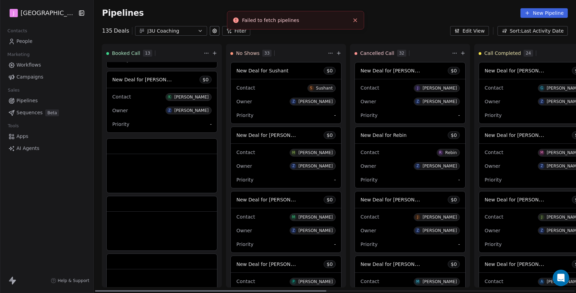
scroll to position [571, 0]
click at [526, 69] on span "New Deal for [PERSON_NAME]" at bounding box center [520, 70] width 72 height 7
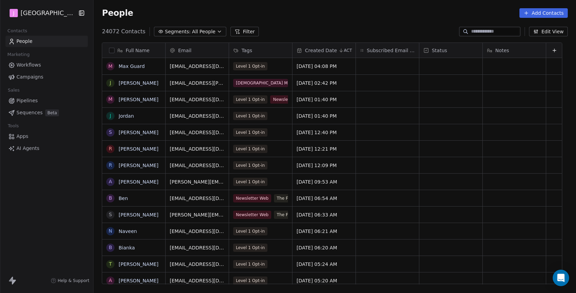
scroll to position [258, 483]
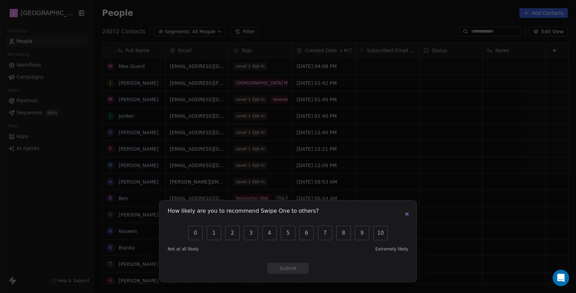
click at [407, 216] on icon "button" at bounding box center [406, 213] width 5 height 5
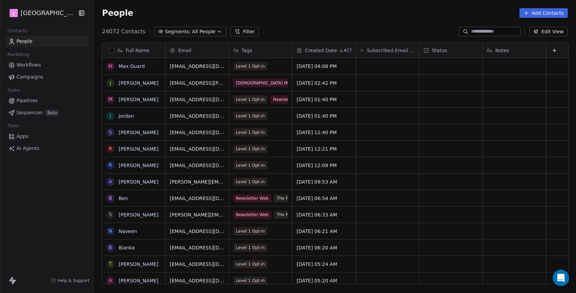
click at [33, 101] on span "Pipelines" at bounding box center [26, 100] width 21 height 7
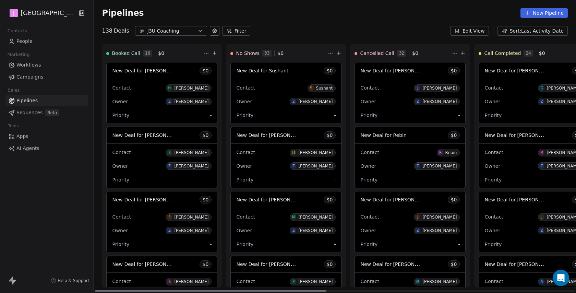
click at [527, 70] on span "New Deal for [PERSON_NAME]" at bounding box center [520, 70] width 72 height 7
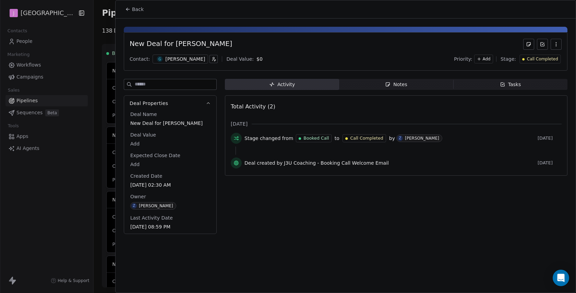
click at [553, 55] on div "Call Completed" at bounding box center [540, 59] width 41 height 9
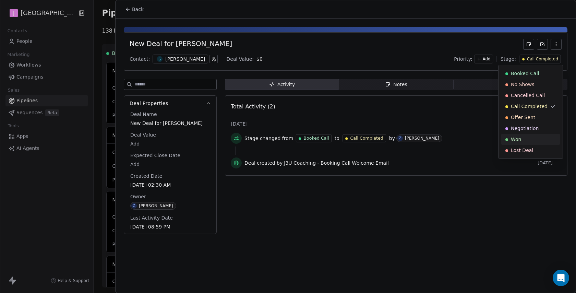
click at [512, 140] on span "Won" at bounding box center [516, 139] width 10 height 7
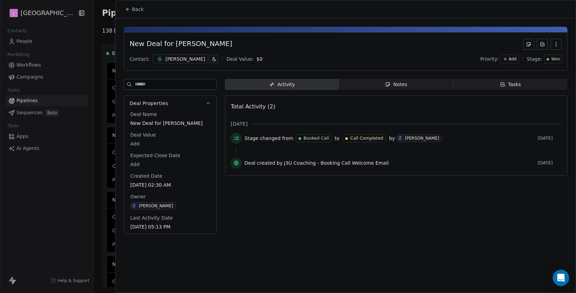
click at [32, 42] on div at bounding box center [288, 146] width 576 height 293
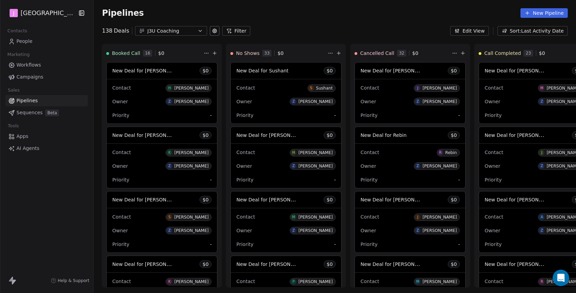
click at [29, 40] on span "People" at bounding box center [24, 41] width 16 height 7
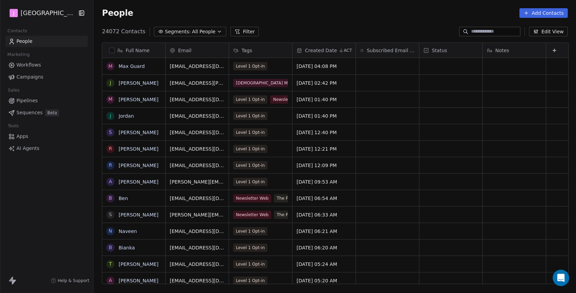
scroll to position [258, 483]
click at [479, 32] on input at bounding box center [495, 31] width 48 height 7
paste input "**********"
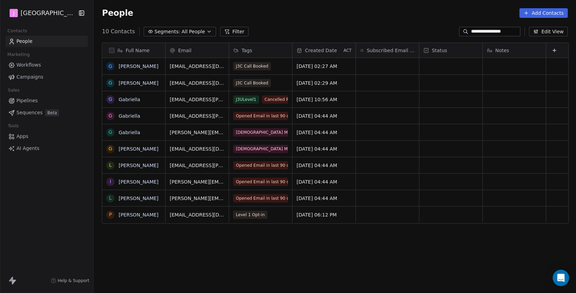
type input "**********"
click at [456, 67] on div "grid" at bounding box center [450, 66] width 63 height 16
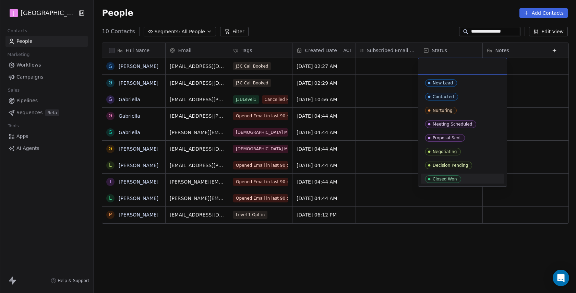
click at [434, 181] on span "Closed Won" at bounding box center [443, 179] width 36 height 8
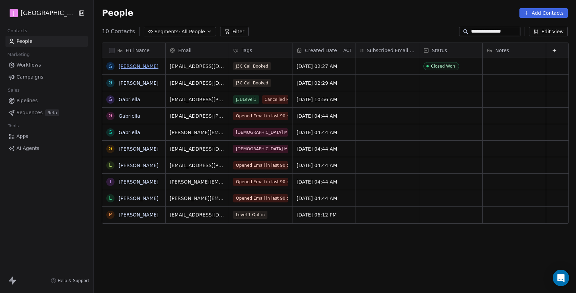
click at [149, 67] on link "[PERSON_NAME]" at bounding box center [139, 65] width 40 height 5
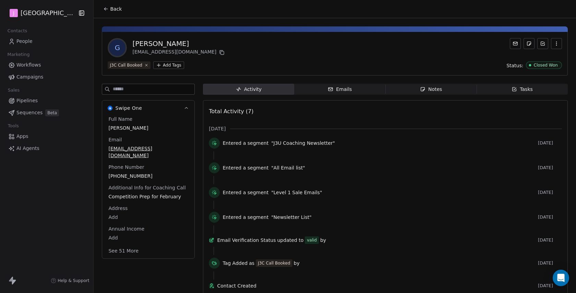
click at [124, 246] on button "See 51 More" at bounding box center [123, 250] width 38 height 12
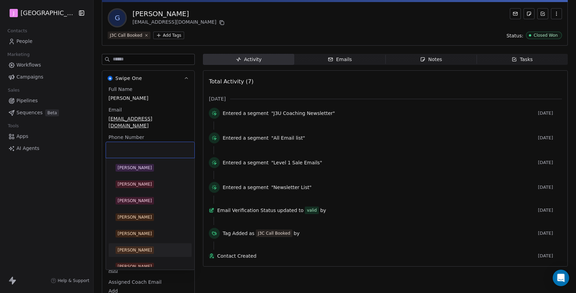
click at [116, 241] on body "J J3 University Contacts People Marketing Workflows Campaigns Sales Pipelines S…" at bounding box center [288, 146] width 576 height 293
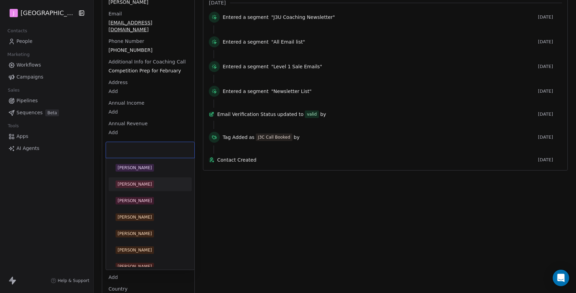
click at [152, 182] on span "[PERSON_NAME]" at bounding box center [135, 184] width 38 height 8
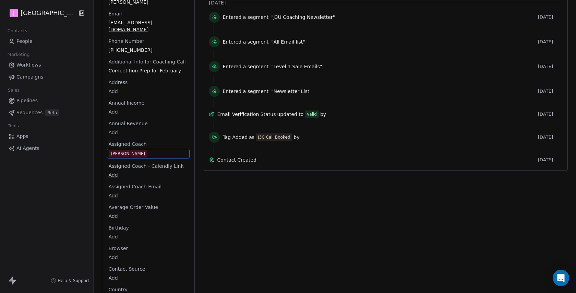
scroll to position [0, 0]
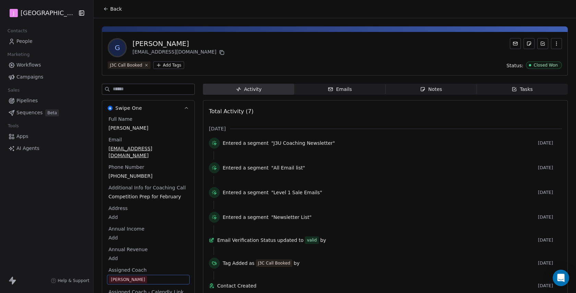
click at [117, 15] on button "Back" at bounding box center [112, 9] width 27 height 12
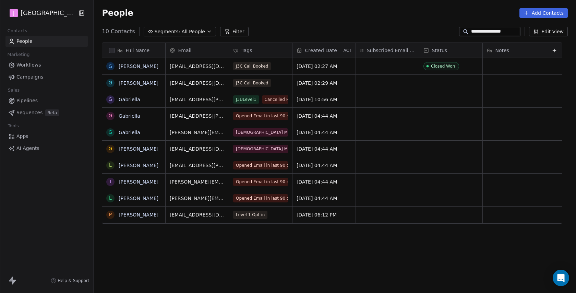
scroll to position [258, 483]
click at [28, 100] on span "Pipelines" at bounding box center [26, 100] width 21 height 7
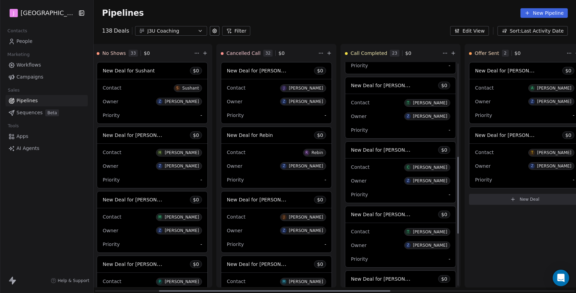
scroll to position [427, 0]
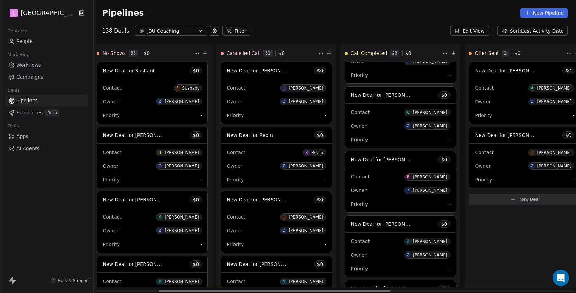
click at [397, 162] on span "New Deal for [PERSON_NAME]" at bounding box center [387, 159] width 72 height 7
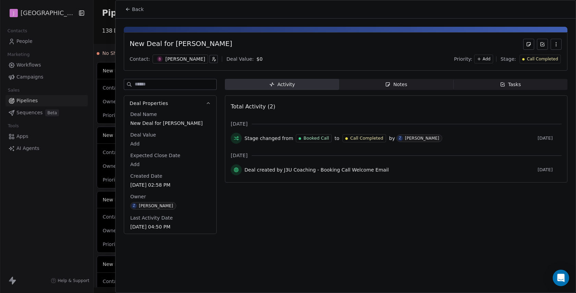
click at [548, 64] on div "New Deal for [PERSON_NAME] Contact: B [PERSON_NAME] Deal Value: $ 0 Priority: A…" at bounding box center [346, 51] width 444 height 38
click at [548, 61] on span "Call Completed" at bounding box center [542, 59] width 31 height 6
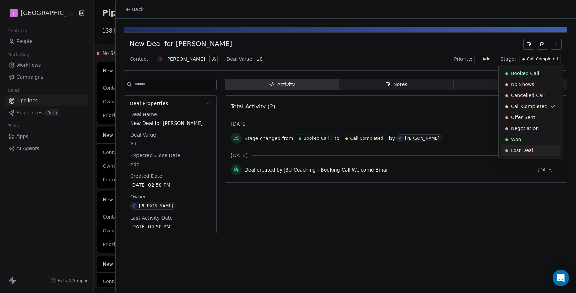
click at [523, 150] on span "Lost Deal" at bounding box center [522, 150] width 22 height 7
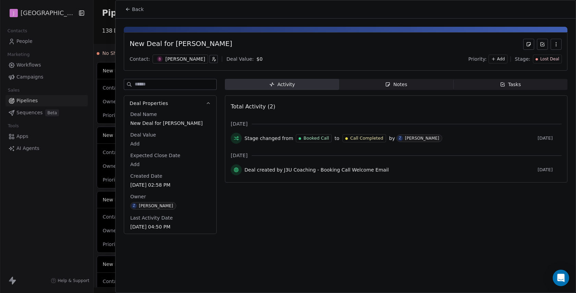
click at [140, 11] on span "Back" at bounding box center [138, 9] width 12 height 7
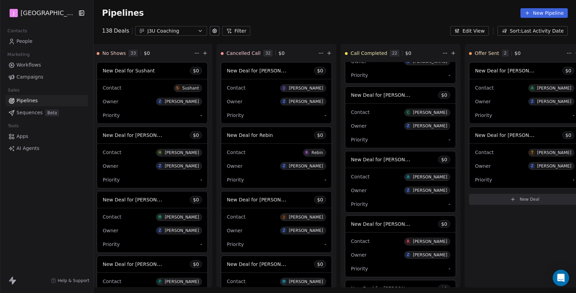
click at [41, 66] on link "Workflows" at bounding box center [46, 64] width 82 height 11
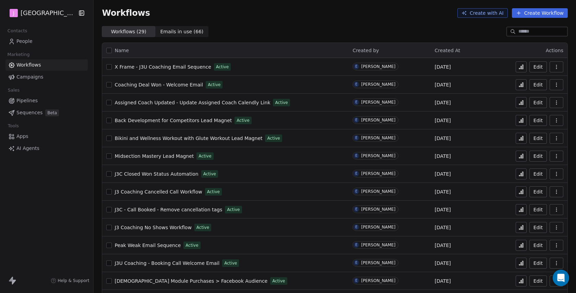
click at [34, 97] on span "Pipelines" at bounding box center [26, 100] width 21 height 7
